Goal: Task Accomplishment & Management: Use online tool/utility

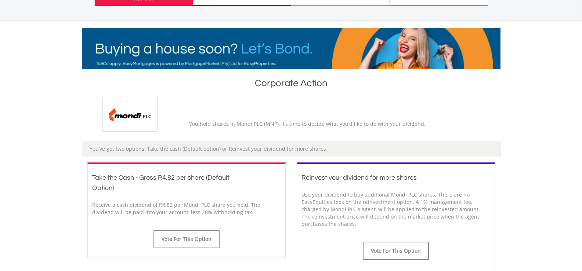
scroll to position [110, 0]
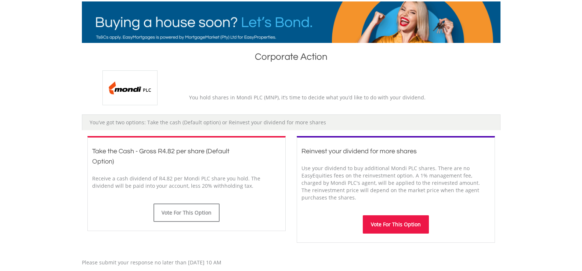
click at [401, 225] on button "Vote For This Option" at bounding box center [396, 225] width 66 height 18
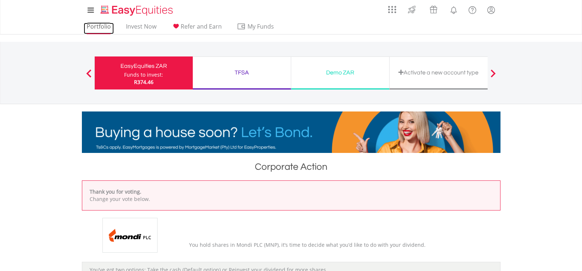
click at [93, 27] on link "Portfolio" at bounding box center [99, 28] width 30 height 11
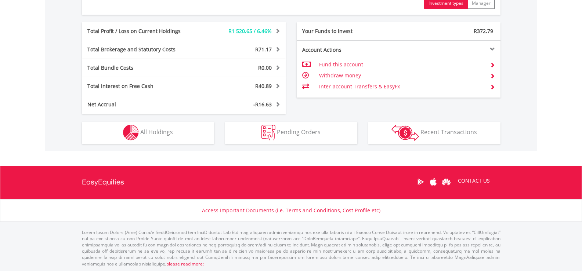
scroll to position [409, 0]
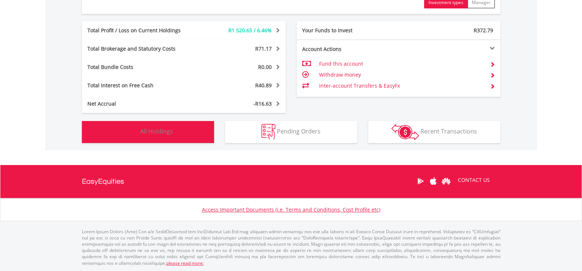
click at [145, 131] on span "All Holdings" at bounding box center [156, 131] width 33 height 8
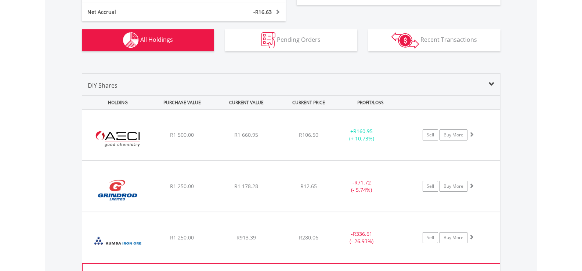
scroll to position [648, 0]
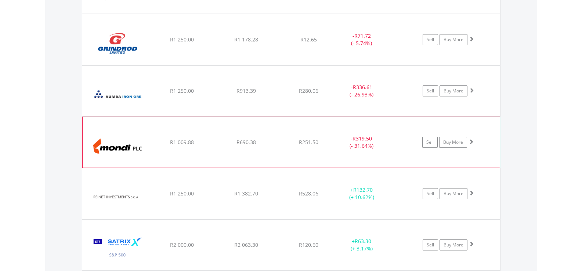
click at [472, 141] on span at bounding box center [471, 141] width 5 height 5
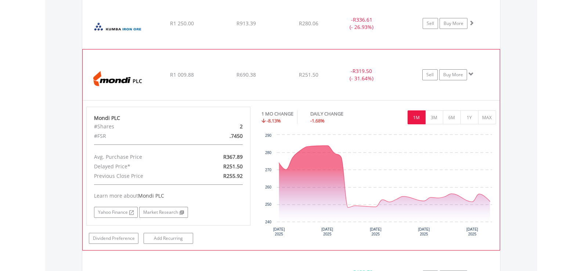
scroll to position [721, 0]
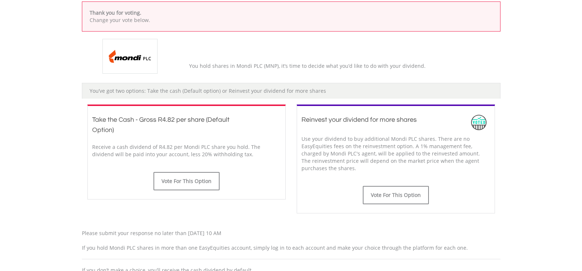
scroll to position [184, 0]
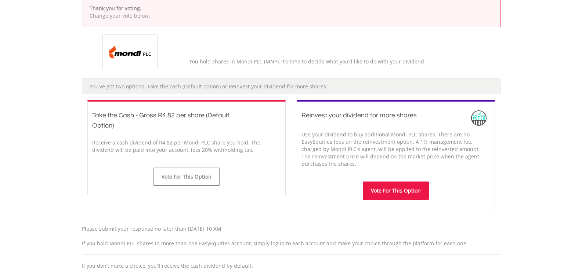
click at [397, 190] on button "Vote For This Option" at bounding box center [396, 191] width 66 height 18
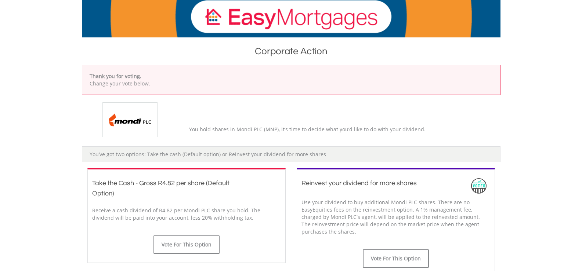
scroll to position [184, 0]
